Goal: Use online tool/utility: Utilize a website feature to perform a specific function

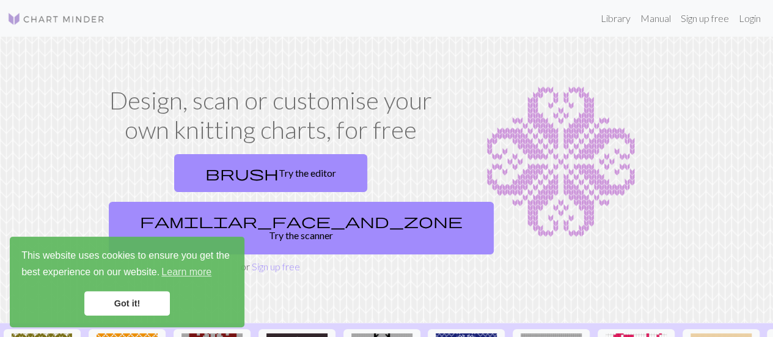
click at [142, 297] on link "Got it!" at bounding box center [127, 303] width 86 height 24
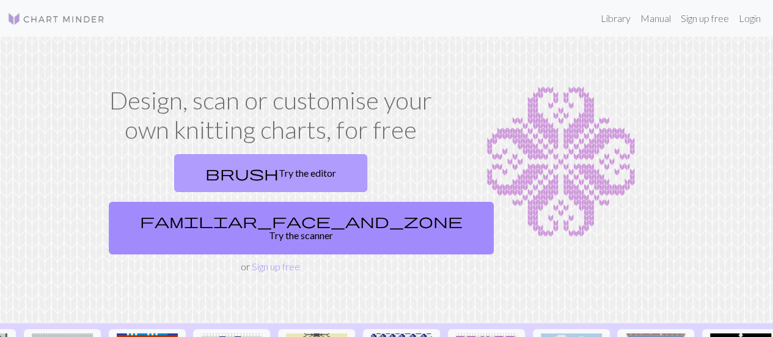
click at [232, 176] on link "brush Try the editor" at bounding box center [270, 173] width 193 height 38
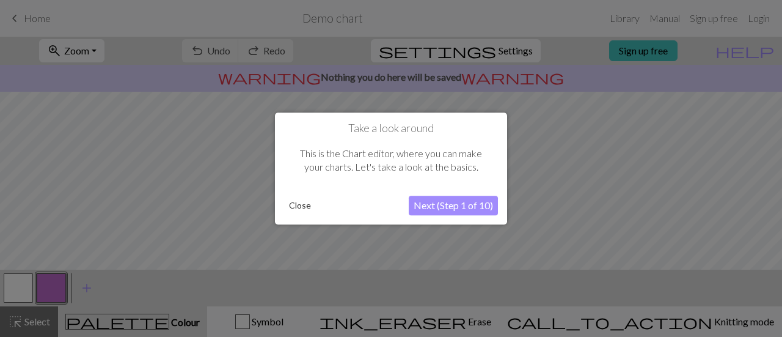
click at [452, 207] on button "Next (Step 1 of 10)" at bounding box center [453, 206] width 89 height 20
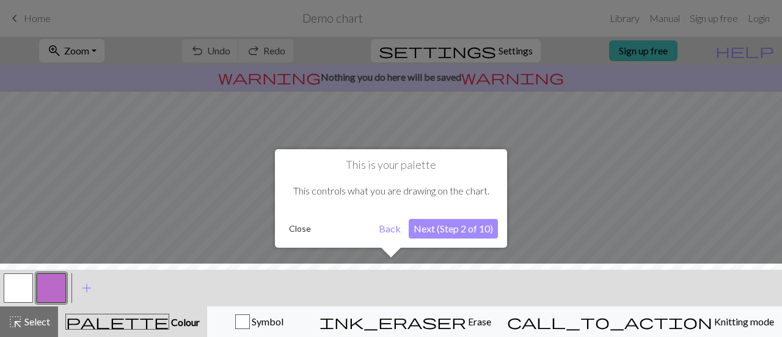
click at [444, 231] on button "Next (Step 2 of 10)" at bounding box center [453, 229] width 89 height 20
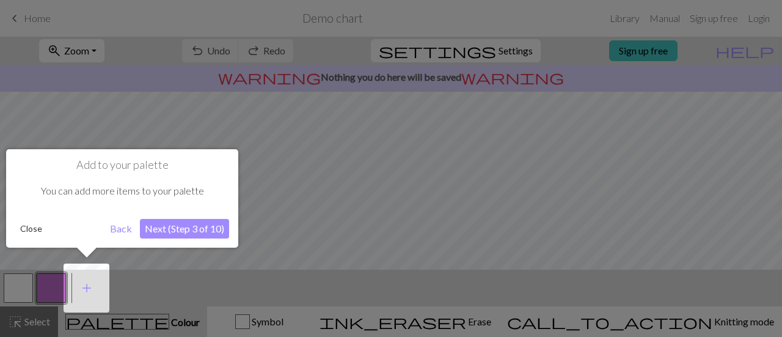
click at [166, 230] on button "Next (Step 3 of 10)" at bounding box center [184, 229] width 89 height 20
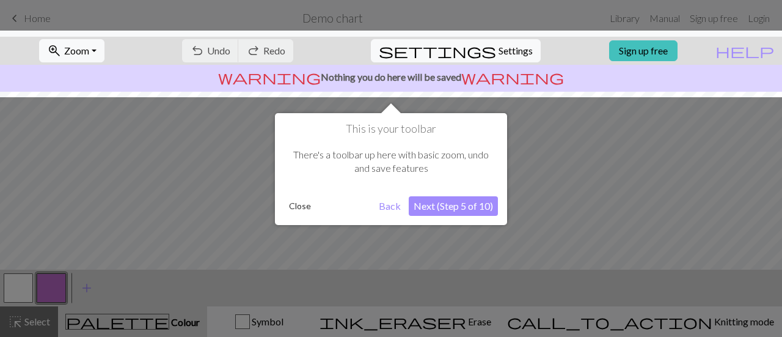
click at [476, 218] on div "This is your toolbar There's a toolbar up here with basic zoom, undo and save f…" at bounding box center [391, 169] width 232 height 112
click at [462, 208] on button "Next (Step 5 of 10)" at bounding box center [453, 206] width 89 height 20
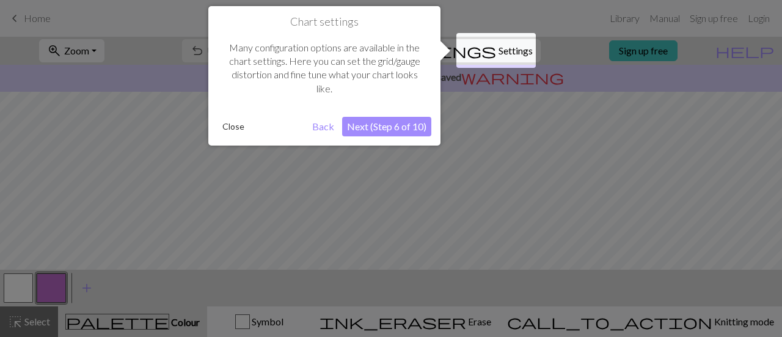
click at [394, 119] on button "Next (Step 6 of 10)" at bounding box center [386, 127] width 89 height 20
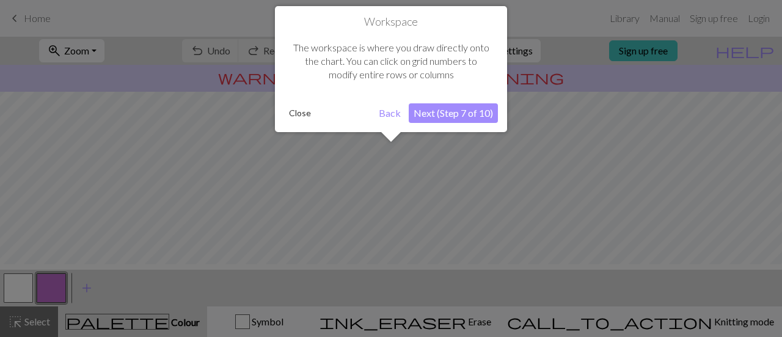
scroll to position [73, 0]
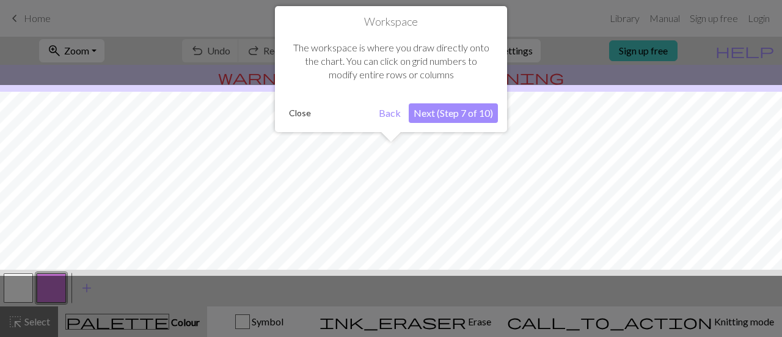
click at [436, 123] on div "Workspace The workspace is where you draw directly onto the chart. You can clic…" at bounding box center [391, 69] width 232 height 126
click at [434, 113] on button "Next (Step 7 of 10)" at bounding box center [453, 113] width 89 height 20
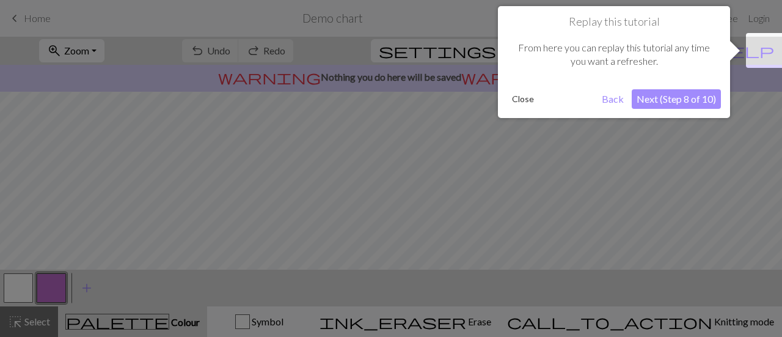
click at [694, 101] on button "Next (Step 8 of 10)" at bounding box center [676, 99] width 89 height 20
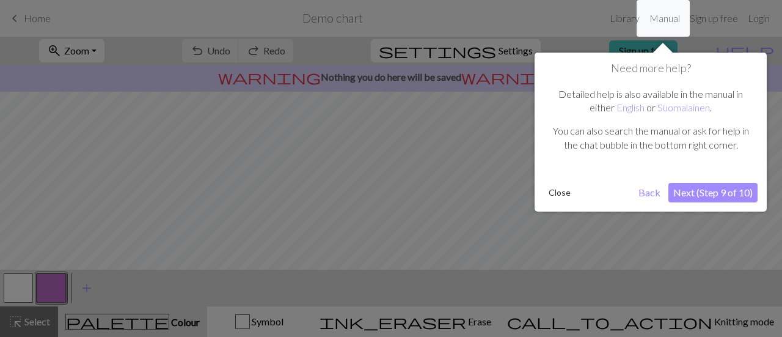
click at [703, 185] on button "Next (Step 9 of 10)" at bounding box center [713, 193] width 89 height 20
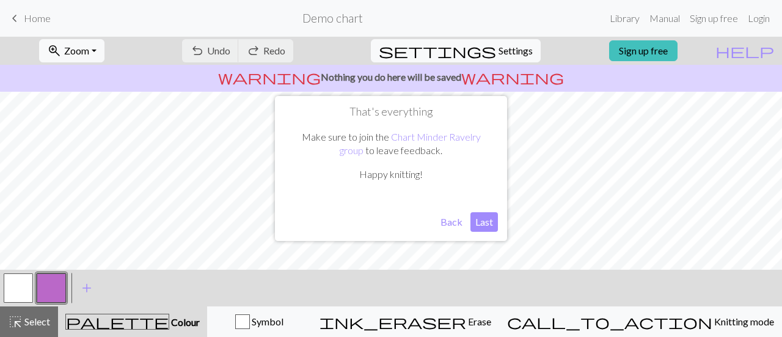
click at [487, 218] on button "Last" at bounding box center [485, 222] width 28 height 20
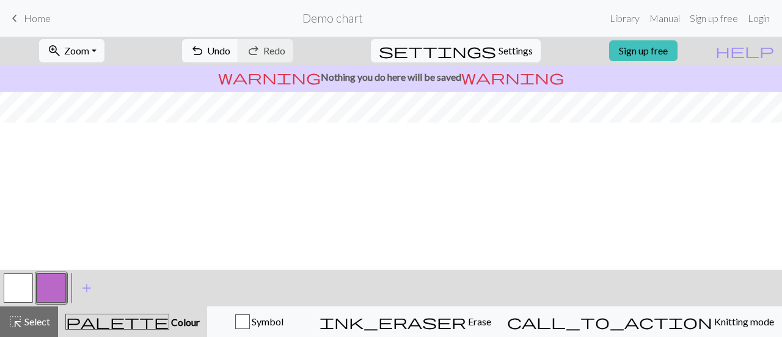
scroll to position [0, 0]
click at [230, 50] on span "Undo" at bounding box center [218, 51] width 23 height 12
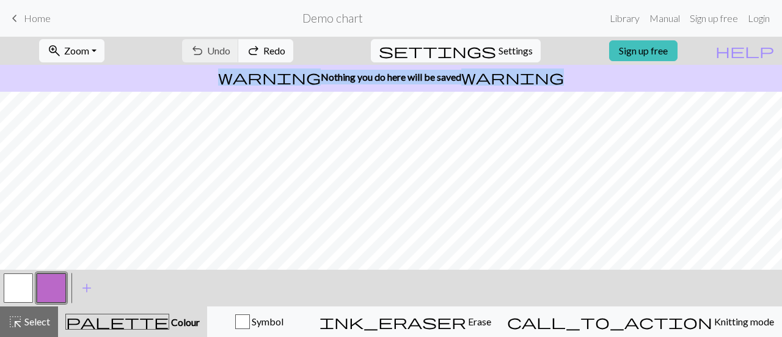
click at [271, 50] on div "undo Undo Undo redo Redo Redo" at bounding box center [238, 51] width 130 height 28
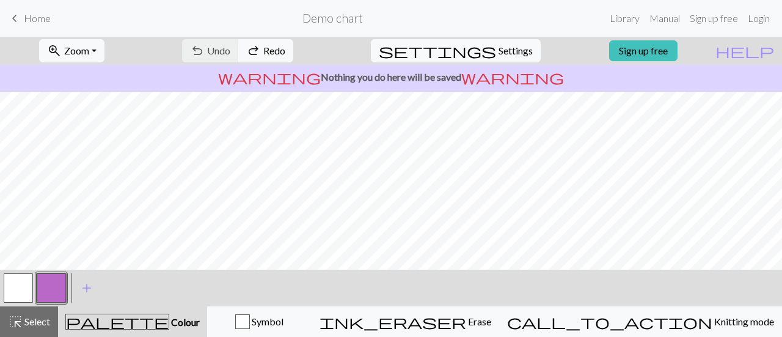
click at [271, 50] on div "undo Undo Undo redo Redo Redo" at bounding box center [238, 51] width 130 height 28
click at [284, 326] on span "Symbol" at bounding box center [267, 321] width 34 height 12
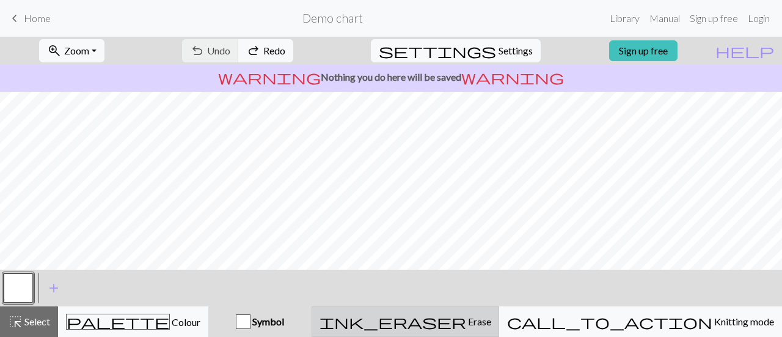
click at [457, 327] on div "ink_eraser Erase Erase" at bounding box center [406, 321] width 172 height 15
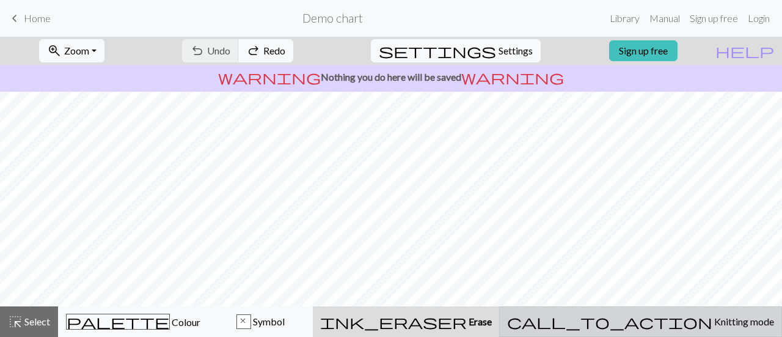
click at [713, 321] on span "Knitting mode" at bounding box center [744, 321] width 62 height 12
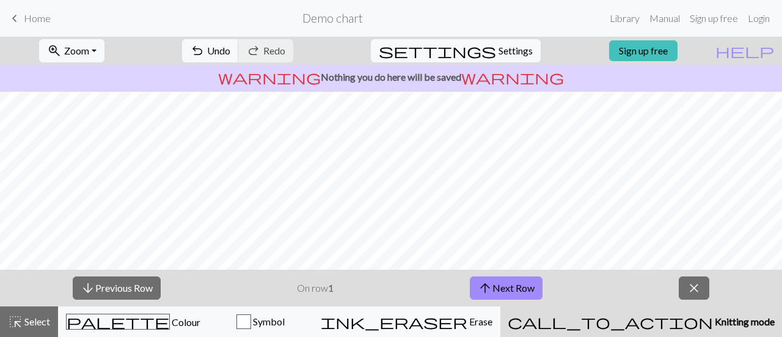
scroll to position [188, 0]
click at [528, 282] on button "arrow_upward Next Row" at bounding box center [506, 287] width 73 height 23
click at [138, 291] on button "arrow_downward Previous Row" at bounding box center [117, 287] width 88 height 23
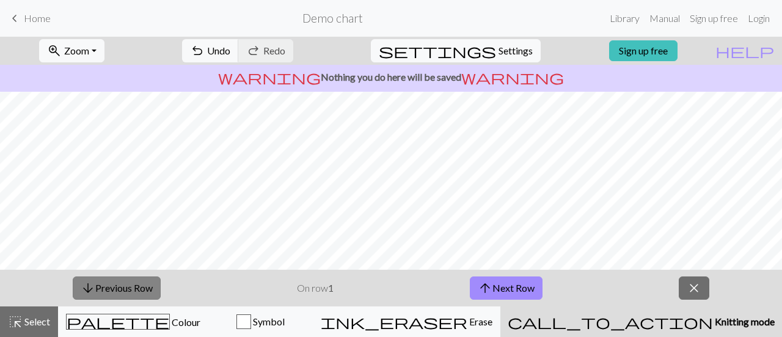
click at [138, 291] on button "arrow_downward Previous Row" at bounding box center [117, 287] width 88 height 23
click at [523, 289] on button "arrow_upward Next Row" at bounding box center [506, 287] width 73 height 23
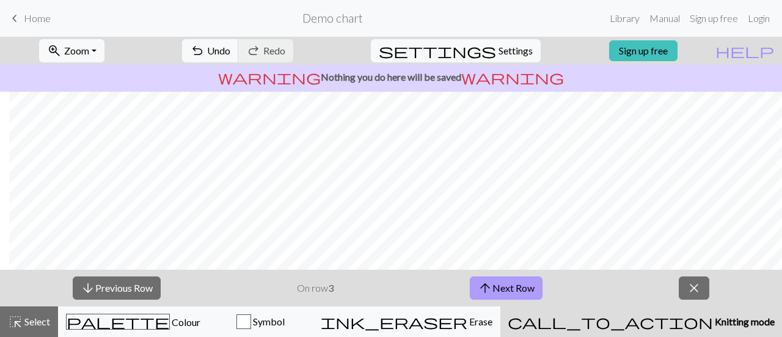
click at [523, 289] on button "arrow_upward Next Row" at bounding box center [506, 287] width 73 height 23
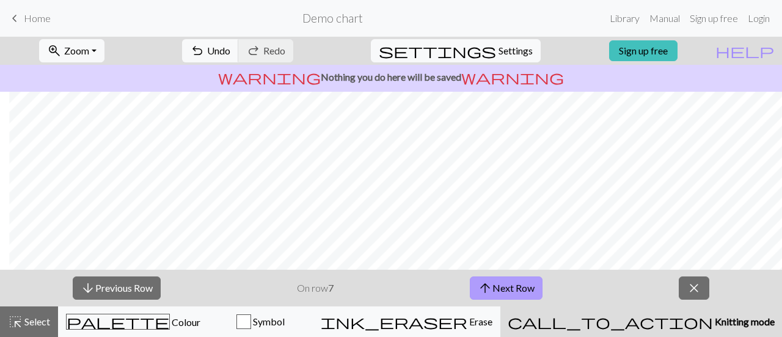
click at [523, 289] on button "arrow_upward Next Row" at bounding box center [506, 287] width 73 height 23
click at [520, 285] on button "arrow_upward Next Row" at bounding box center [508, 287] width 73 height 23
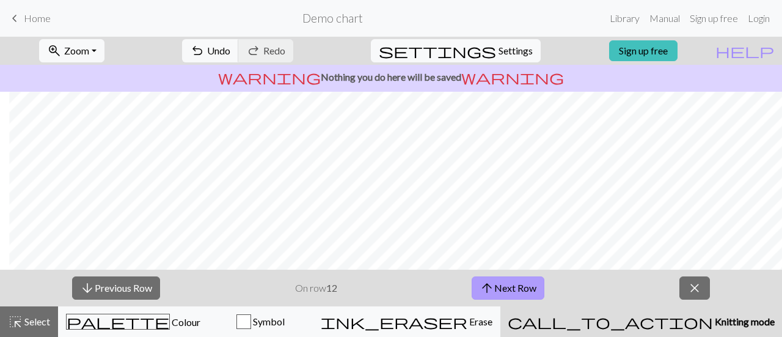
click at [520, 285] on button "arrow_upward Next Row" at bounding box center [508, 287] width 73 height 23
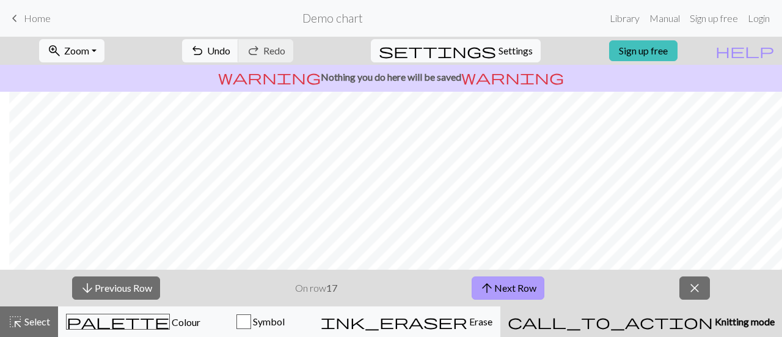
click at [520, 285] on button "arrow_upward Next Row" at bounding box center [508, 287] width 73 height 23
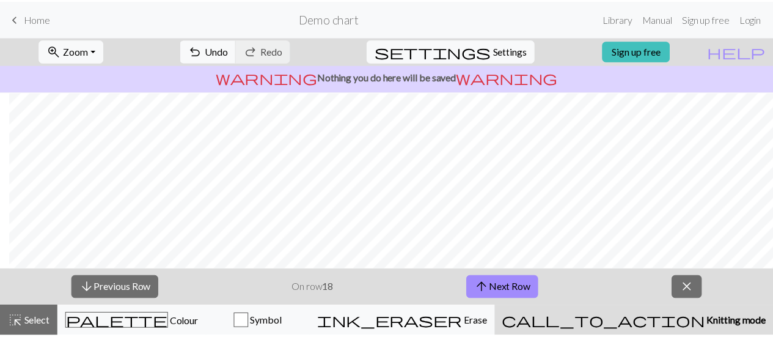
scroll to position [10, 9]
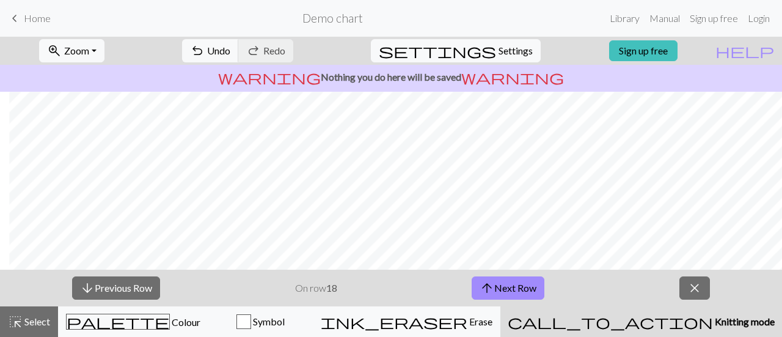
click at [16, 20] on span "keyboard_arrow_left" at bounding box center [14, 18] width 15 height 17
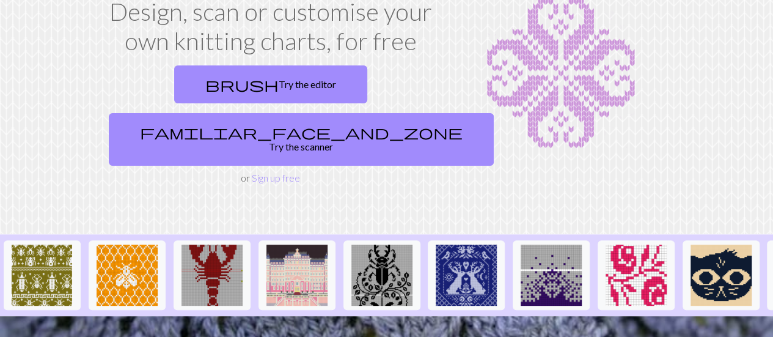
scroll to position [89, 0]
